Goal: Register for event/course

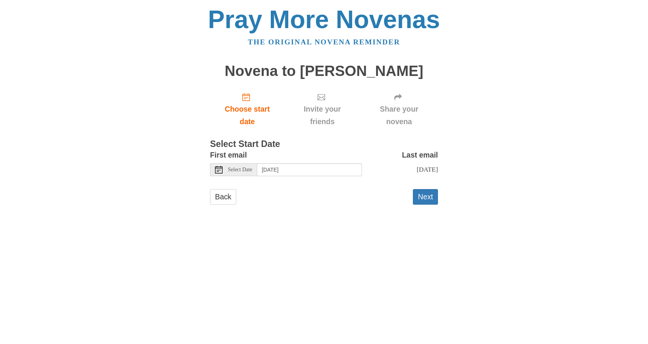
drag, startPoint x: 226, startPoint y: 174, endPoint x: 221, endPoint y: 165, distance: 10.4
click at [225, 173] on div "Select Date" at bounding box center [233, 169] width 47 height 13
click at [221, 205] on link "Back" at bounding box center [223, 197] width 26 height 16
click at [427, 202] on button "Next" at bounding box center [425, 197] width 25 height 16
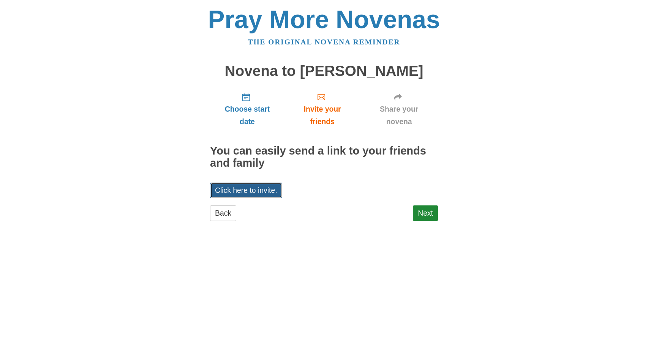
click at [257, 191] on link "Click here to invite." at bounding box center [246, 191] width 72 height 16
